Goal: Entertainment & Leisure: Consume media (video, audio)

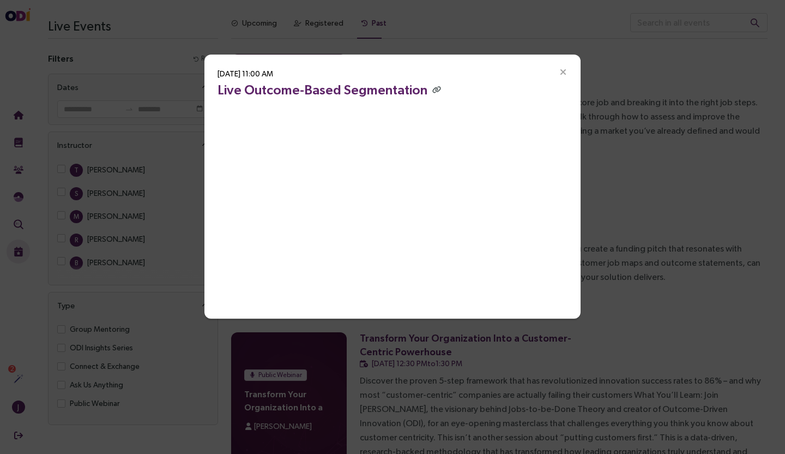
scroll to position [931, 0]
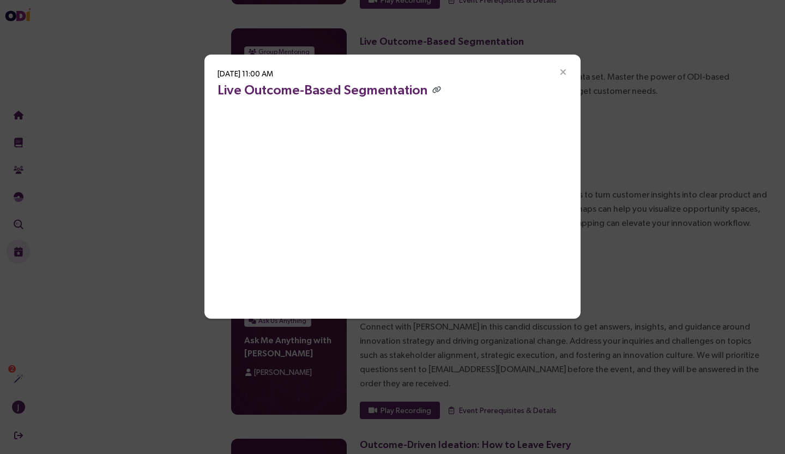
click at [565, 70] on icon "Close" at bounding box center [563, 73] width 10 height 10
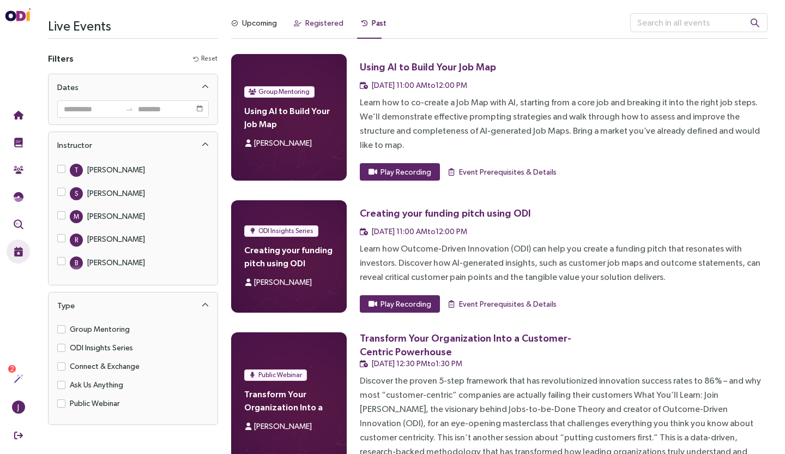
click at [326, 22] on div "Registered" at bounding box center [324, 23] width 38 height 12
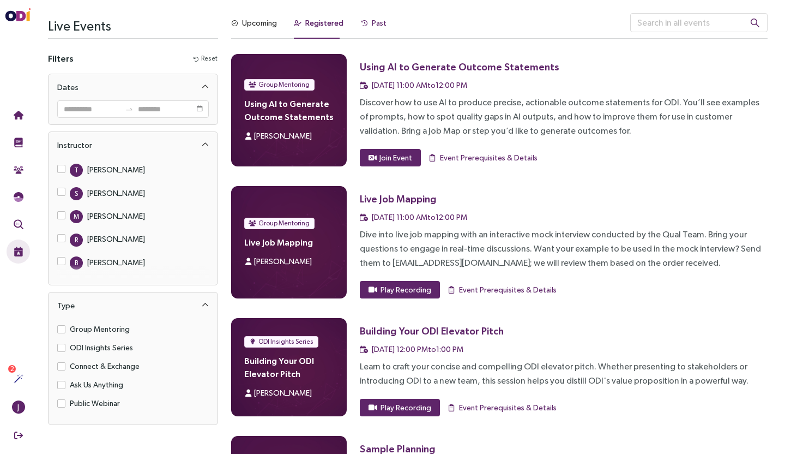
click at [372, 21] on div "Past" at bounding box center [379, 23] width 15 height 12
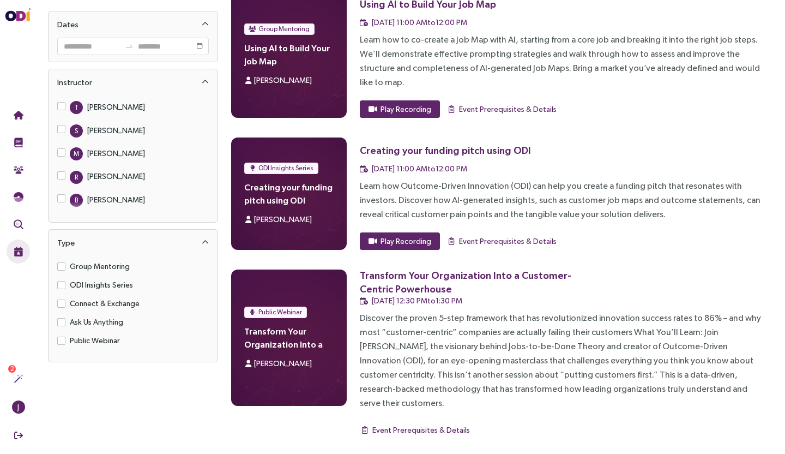
scroll to position [64, 0]
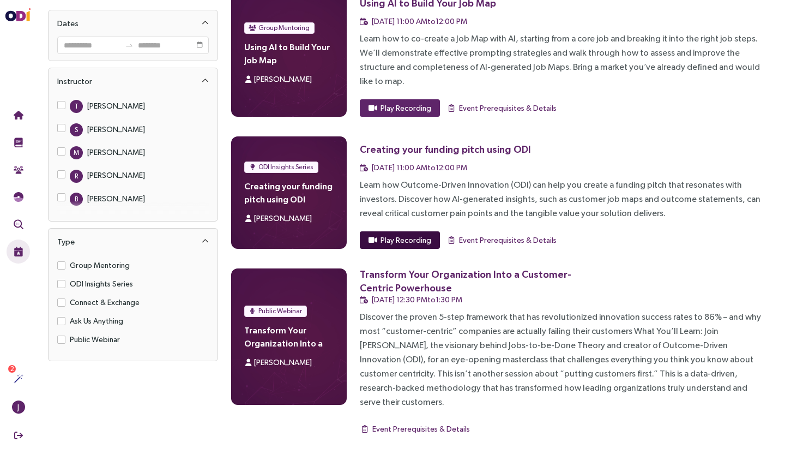
click at [416, 232] on button "Play Recording" at bounding box center [400, 239] width 80 height 17
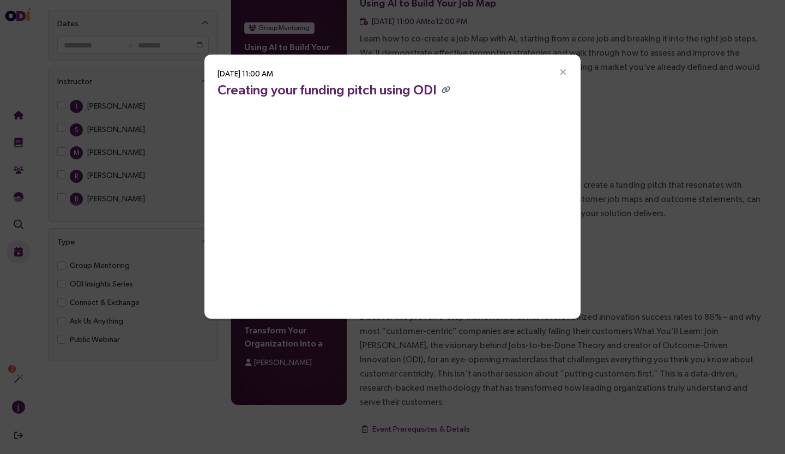
scroll to position [0, 0]
